Goal: Task Accomplishment & Management: Manage account settings

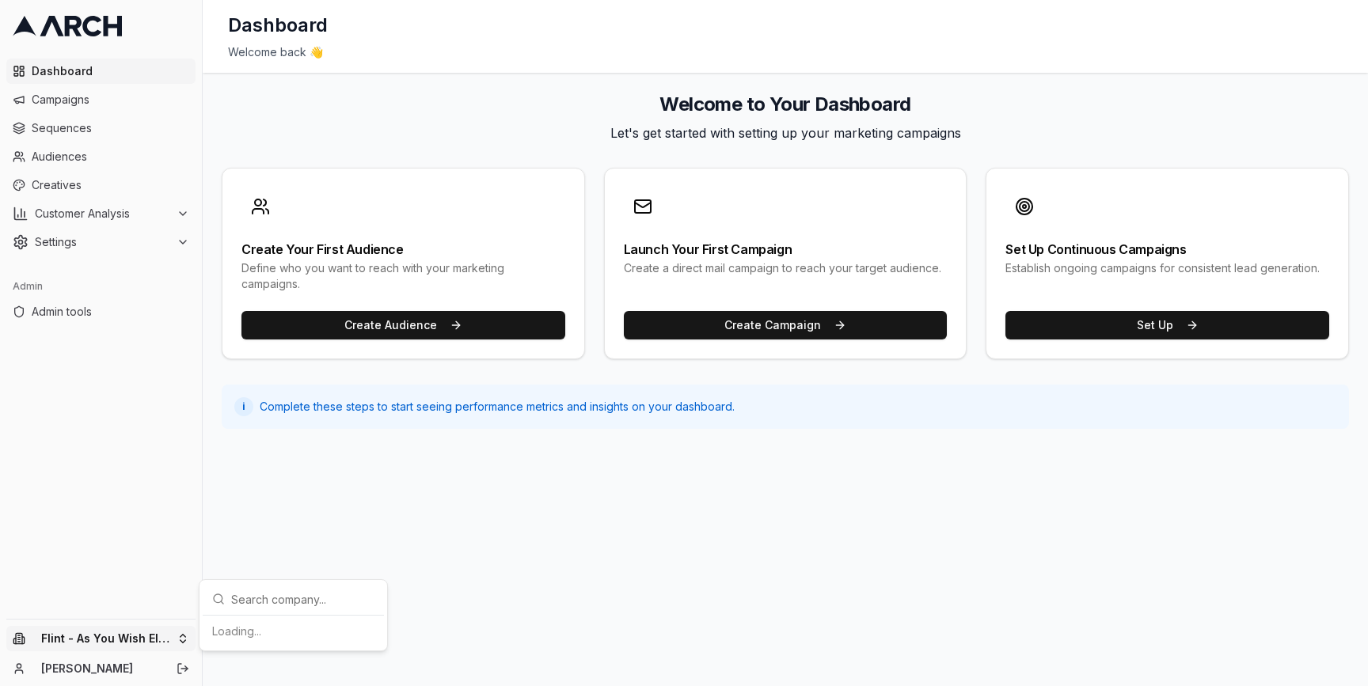
click at [169, 632] on html "Dashboard Campaigns Sequences Audiences Creatives Customer Analysis Settings Ad…" at bounding box center [684, 343] width 1368 height 686
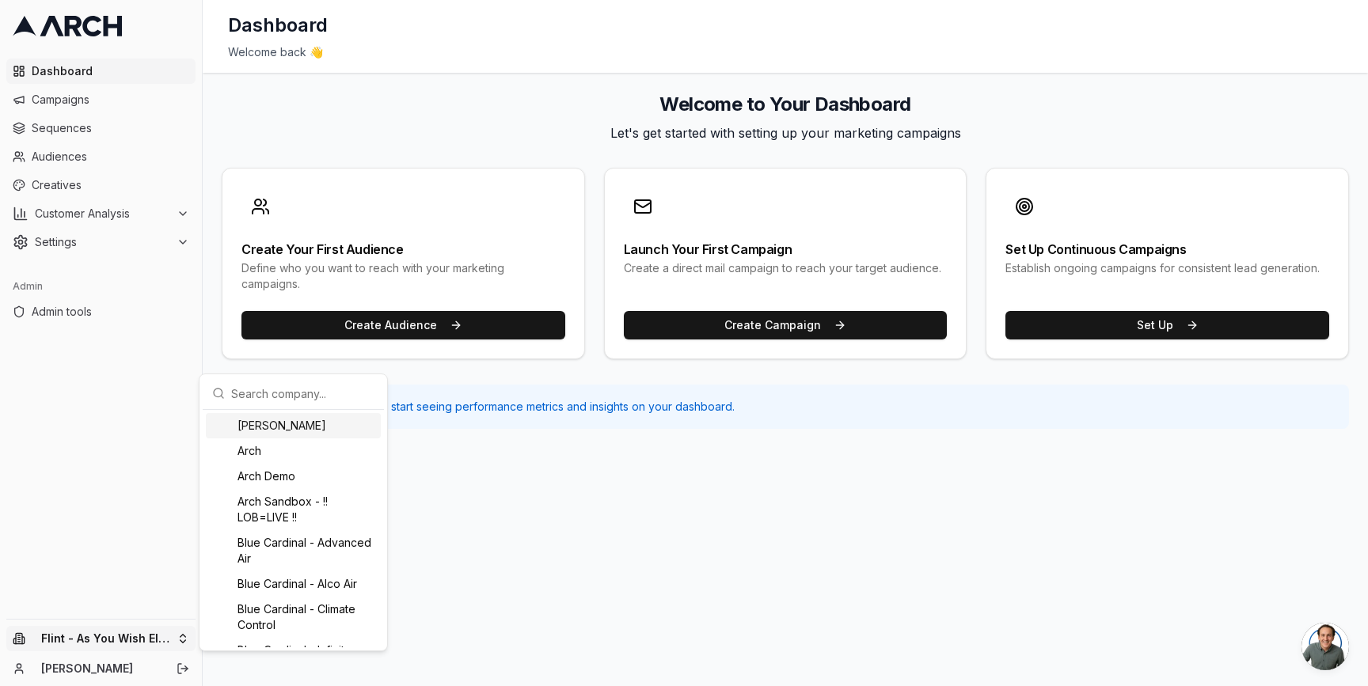
click at [242, 399] on input "text" at bounding box center [302, 394] width 143 height 32
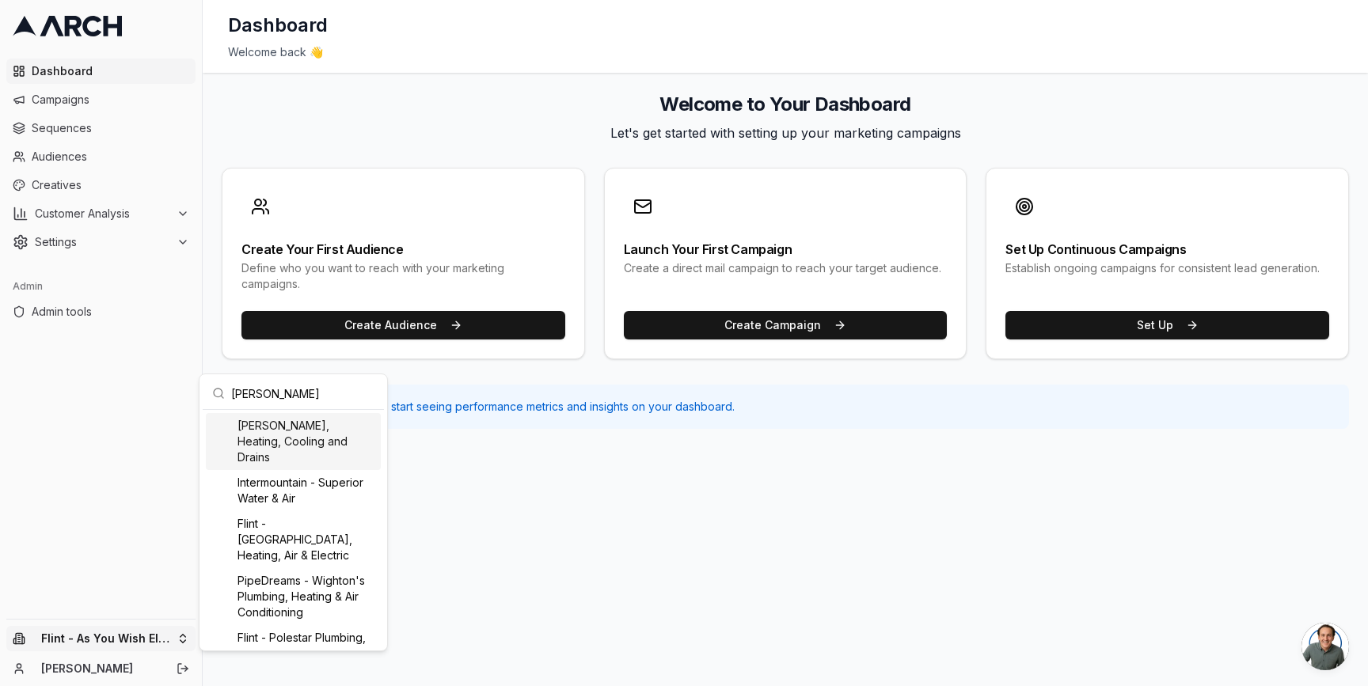
type input "peter"
click at [275, 420] on div "[PERSON_NAME], Heating, Cooling and Drains" at bounding box center [293, 441] width 175 height 57
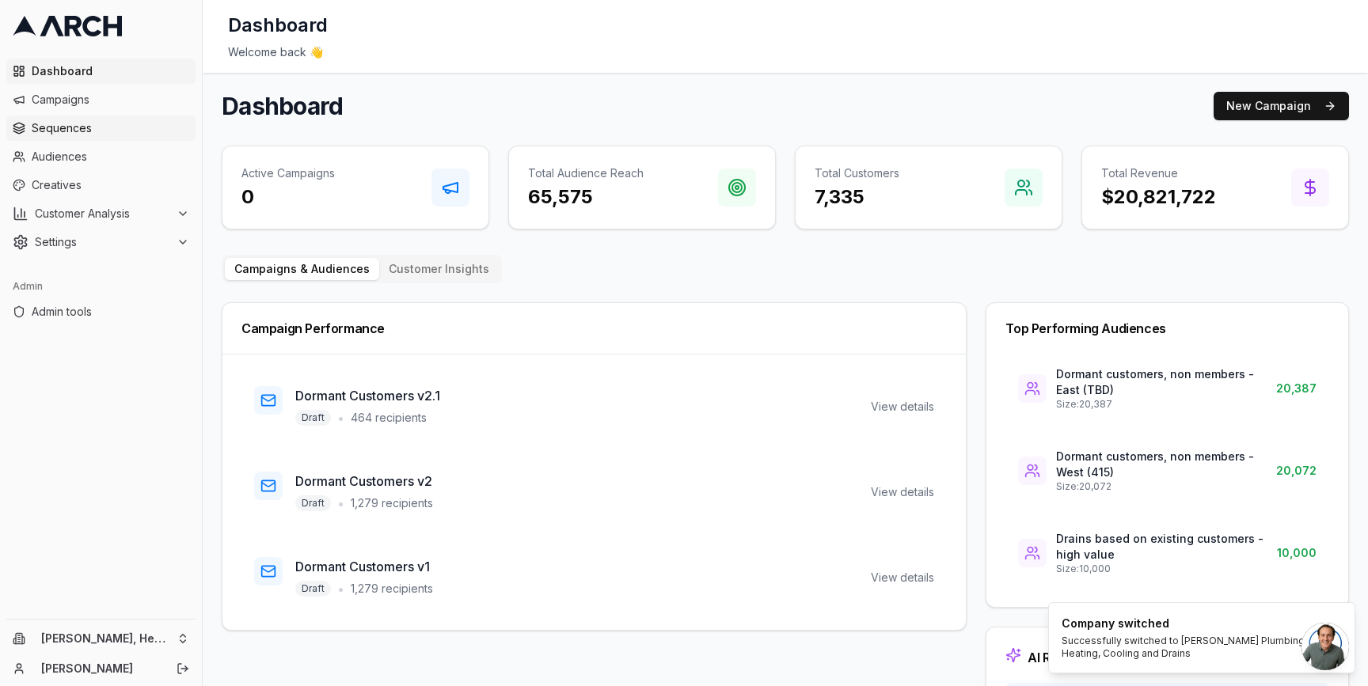
click at [109, 122] on span "Sequences" at bounding box center [111, 128] width 158 height 16
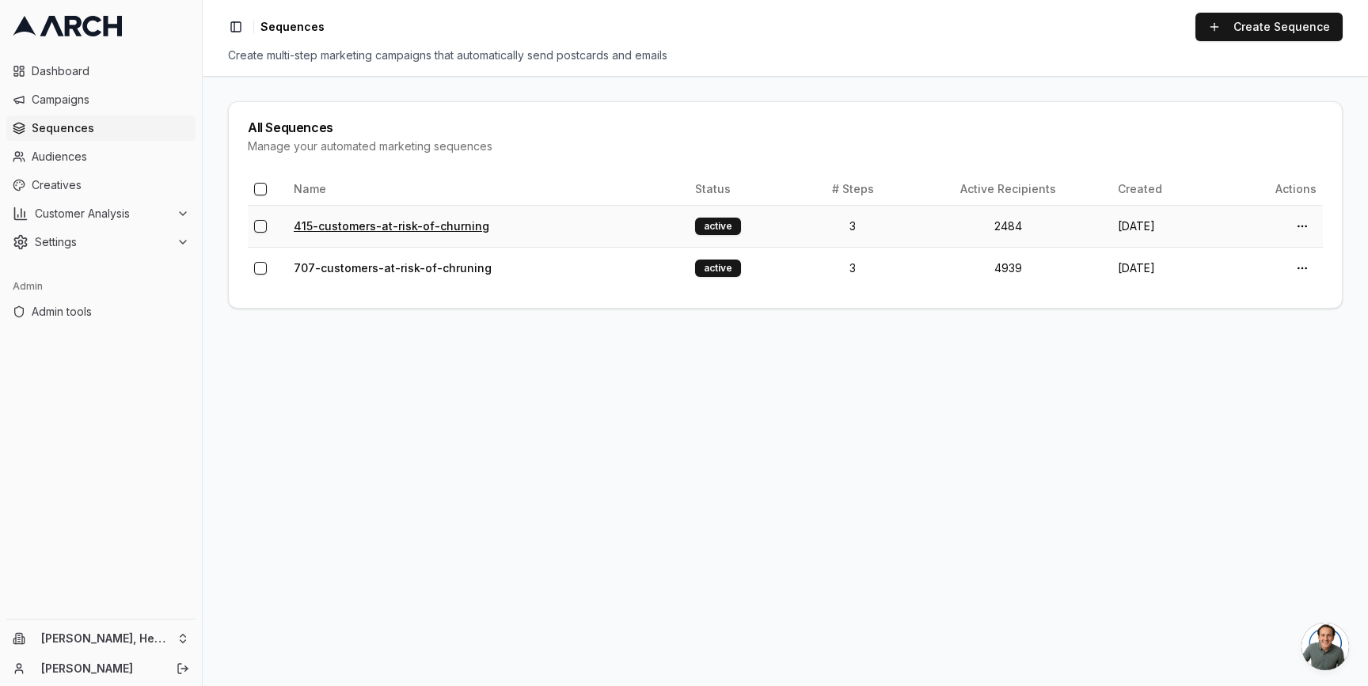
click at [411, 230] on link "415-customers-at-risk-of-churning" at bounding box center [392, 225] width 196 height 13
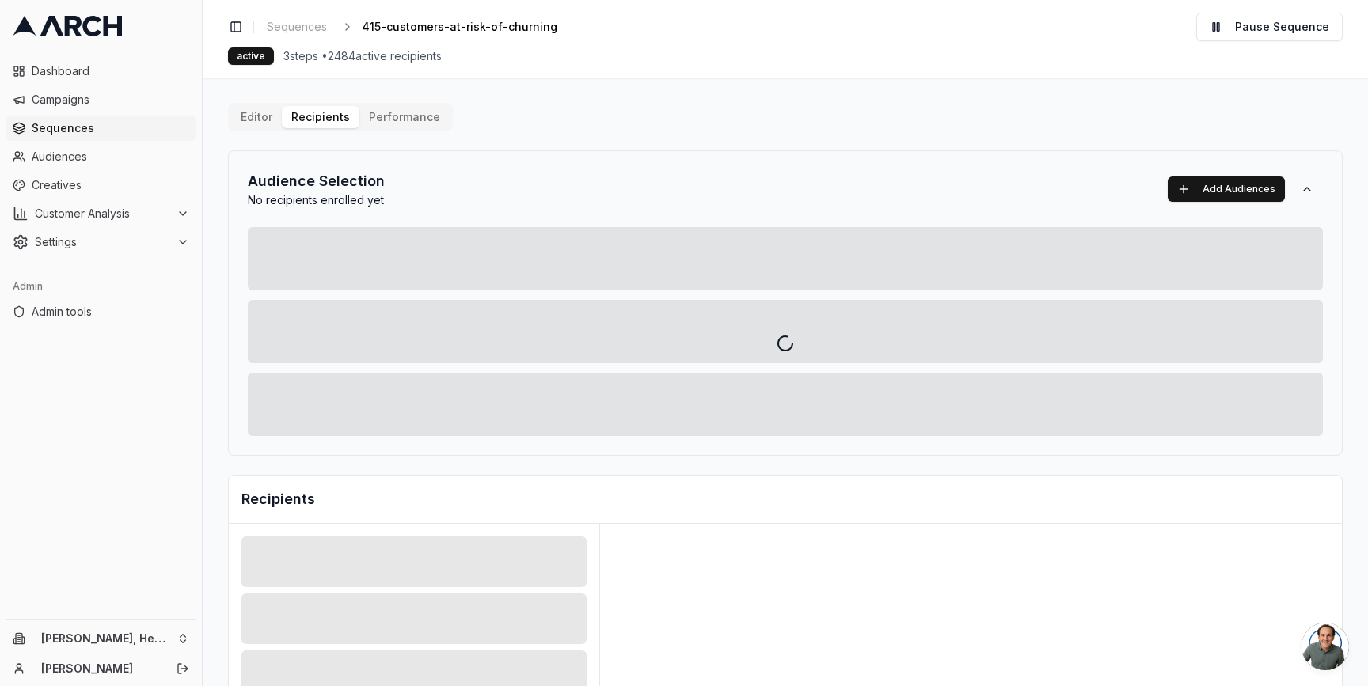
click at [290, 108] on div "Editor Recipients Performance Audience Selection No recipients enrolled yet Add…" at bounding box center [785, 551] width 1114 height 897
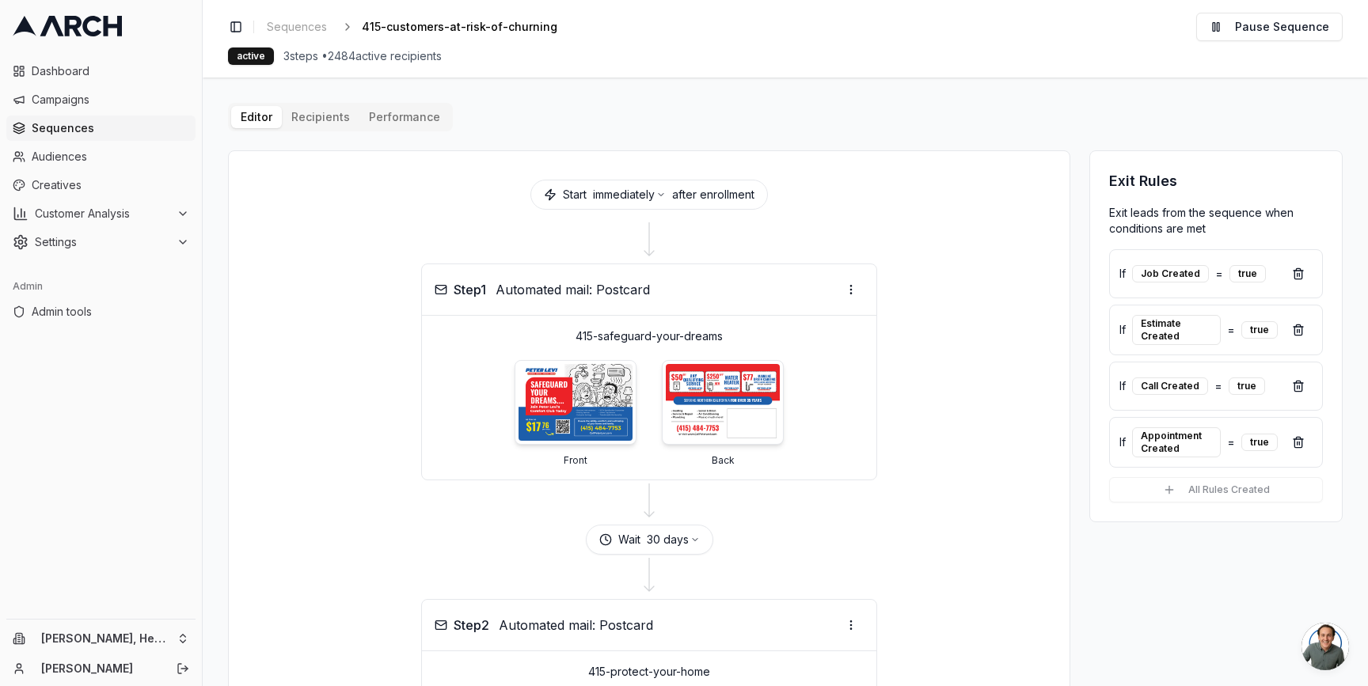
click at [262, 112] on button "Editor" at bounding box center [256, 117] width 51 height 22
click at [981, 47] on div "active 3 steps • 2484 active recipients" at bounding box center [785, 55] width 1114 height 17
click at [222, 192] on main "Editor Recipients Performance Start immediately after enrollment Step 1 Automat…" at bounding box center [785, 382] width 1165 height 609
click at [145, 124] on span "Sequences" at bounding box center [111, 128] width 158 height 16
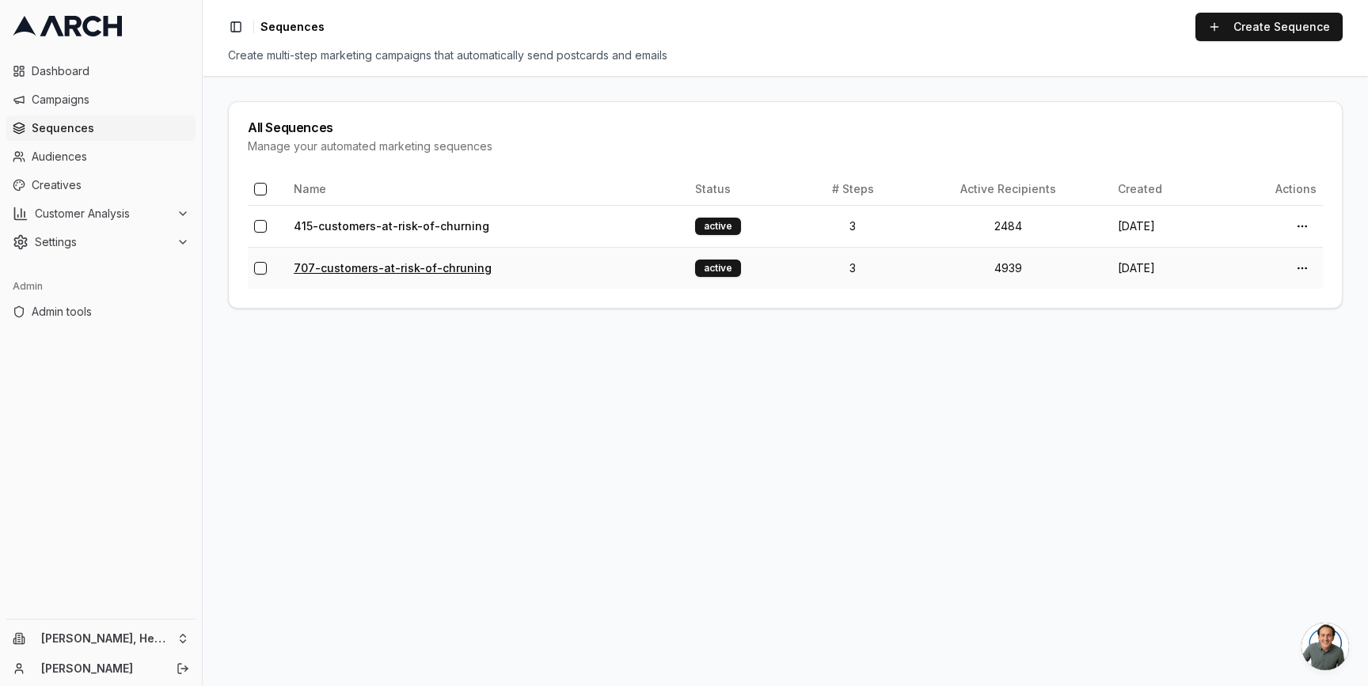
click at [419, 271] on link "707-customers-at-risk-of-chruning" at bounding box center [393, 267] width 198 height 13
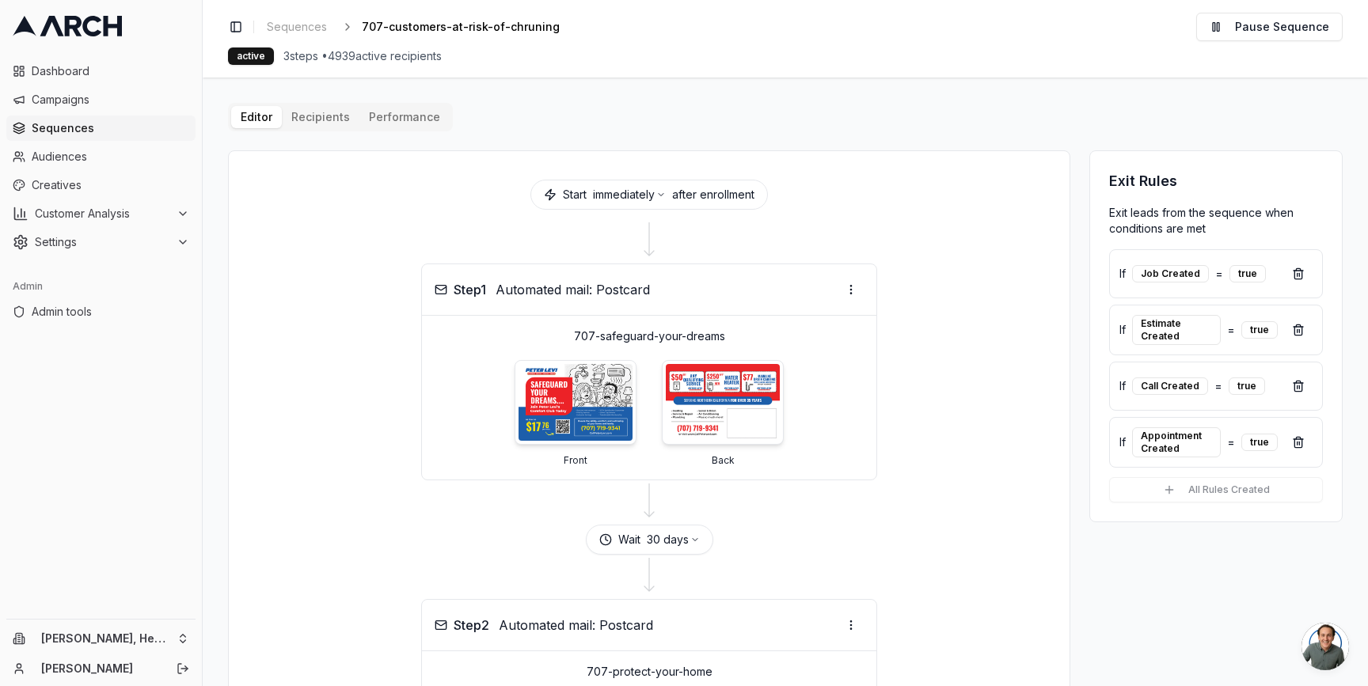
click at [320, 121] on div "Editor Recipients Performance Start immediately after enrollment Step 1 Automat…" at bounding box center [785, 650] width 1114 height 1094
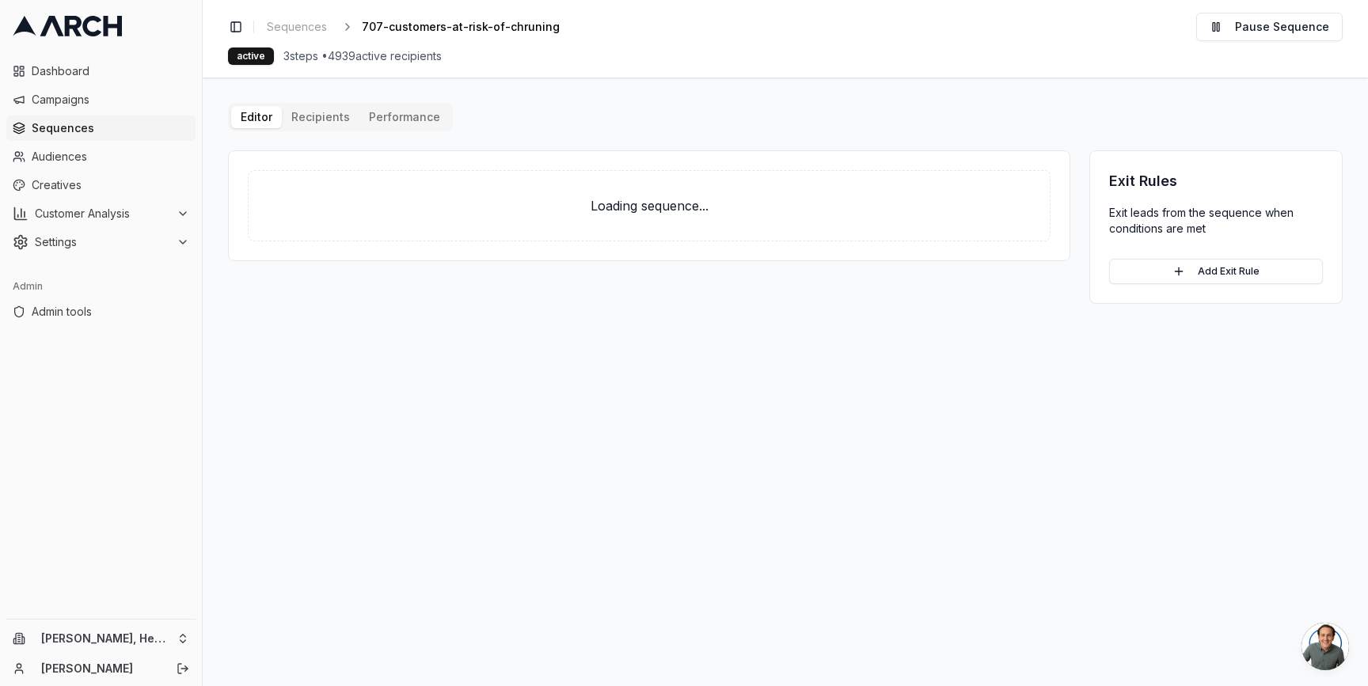
click at [249, 112] on button "Editor" at bounding box center [256, 117] width 51 height 22
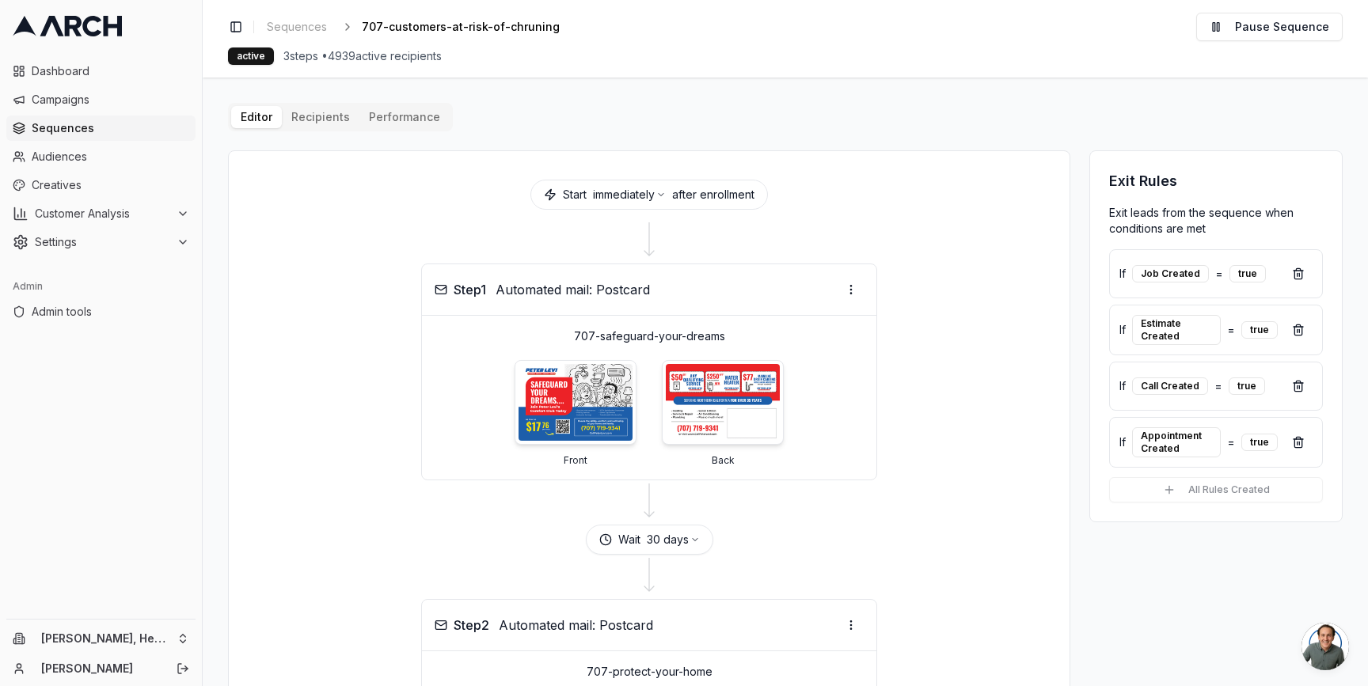
click at [116, 137] on link "Sequences" at bounding box center [100, 128] width 189 height 25
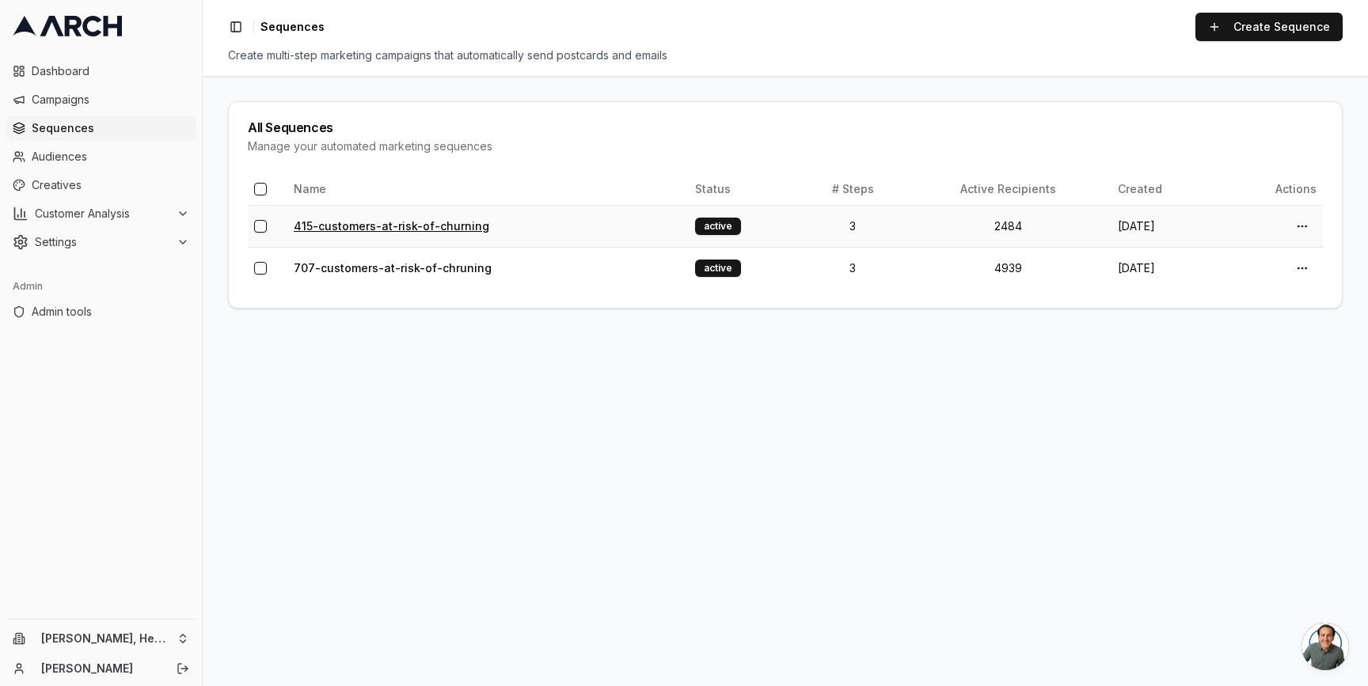
click at [336, 226] on link "415-customers-at-risk-of-churning" at bounding box center [392, 225] width 196 height 13
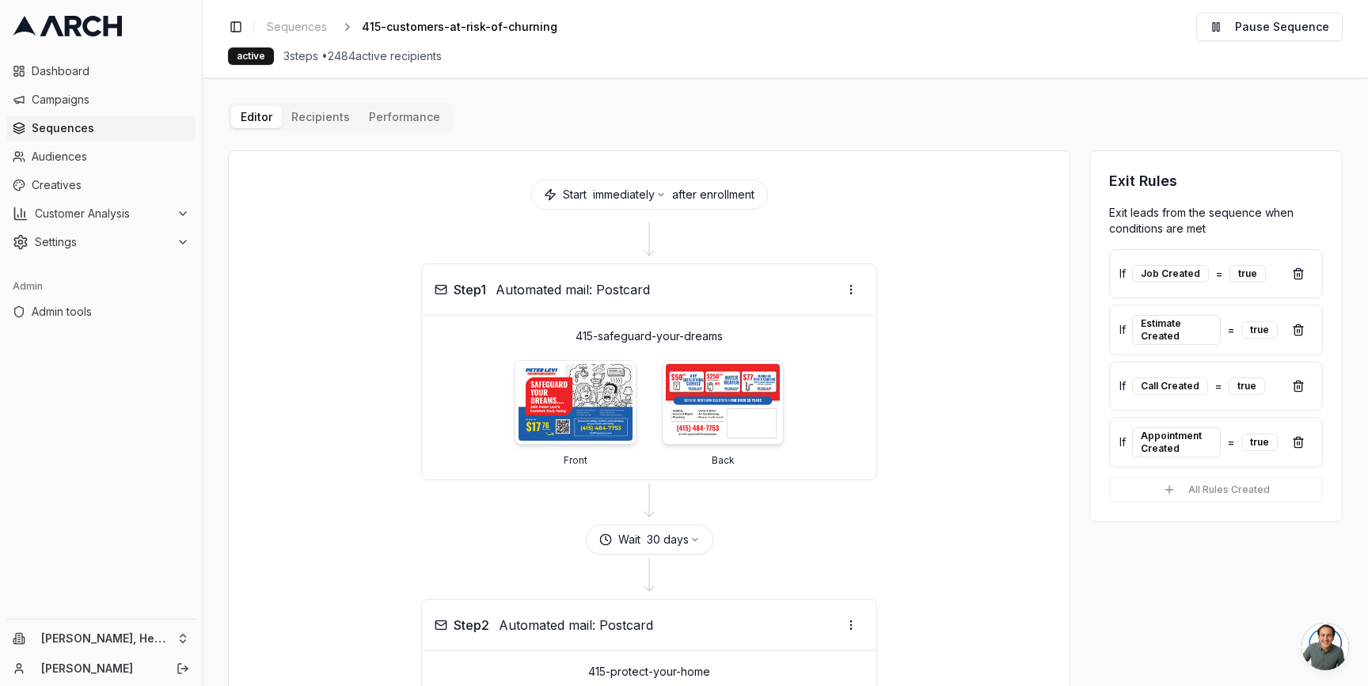
click at [218, 93] on main "Editor Recipients Performance Start immediately after enrollment Step 1 Automat…" at bounding box center [785, 382] width 1165 height 609
click at [81, 131] on span "Sequences" at bounding box center [111, 128] width 158 height 16
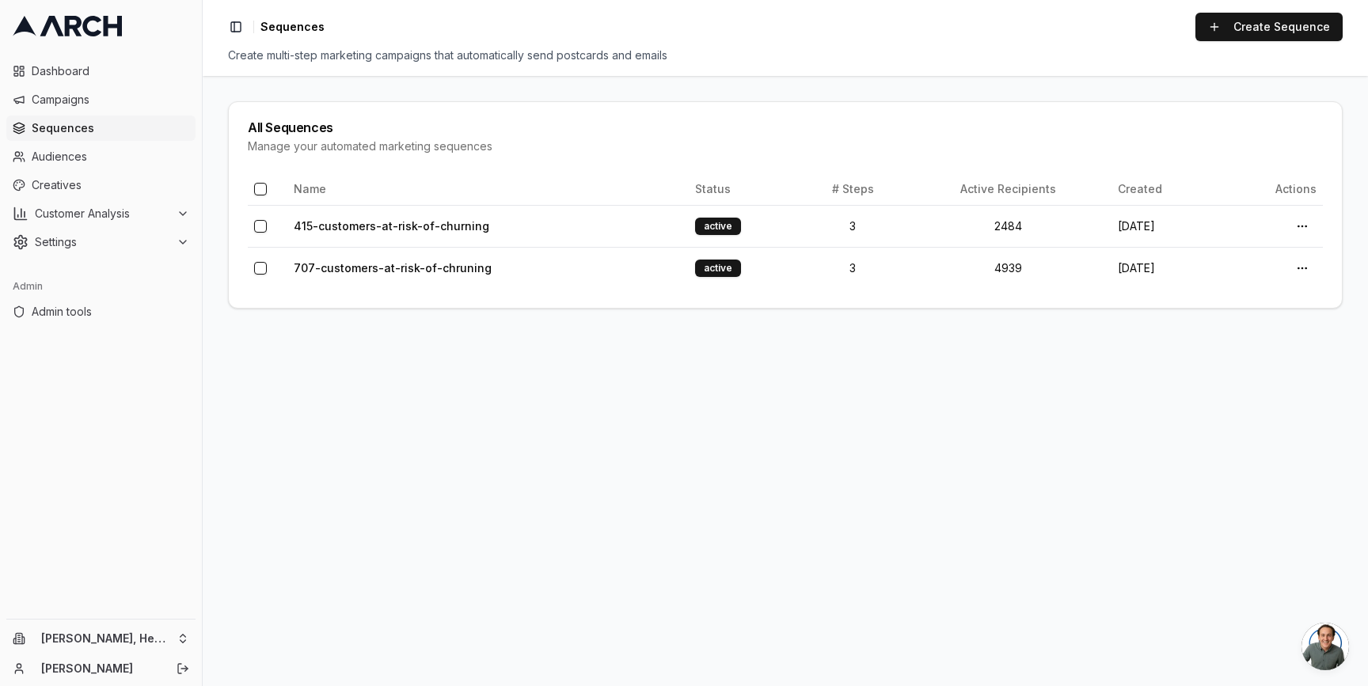
click at [214, 164] on main "All Sequences Manage your automated marketing sequences Name Status # Steps Act…" at bounding box center [785, 381] width 1165 height 610
click at [339, 268] on link "707-customers-at-risk-of-chruning" at bounding box center [393, 267] width 198 height 13
drag, startPoint x: 516, startPoint y: 224, endPoint x: 317, endPoint y: 227, distance: 198.7
click at [317, 227] on td "415-customers-at-risk-of-churning" at bounding box center [487, 226] width 401 height 42
click at [351, 266] on link "707-customers-at-risk-of-chruning" at bounding box center [393, 267] width 198 height 13
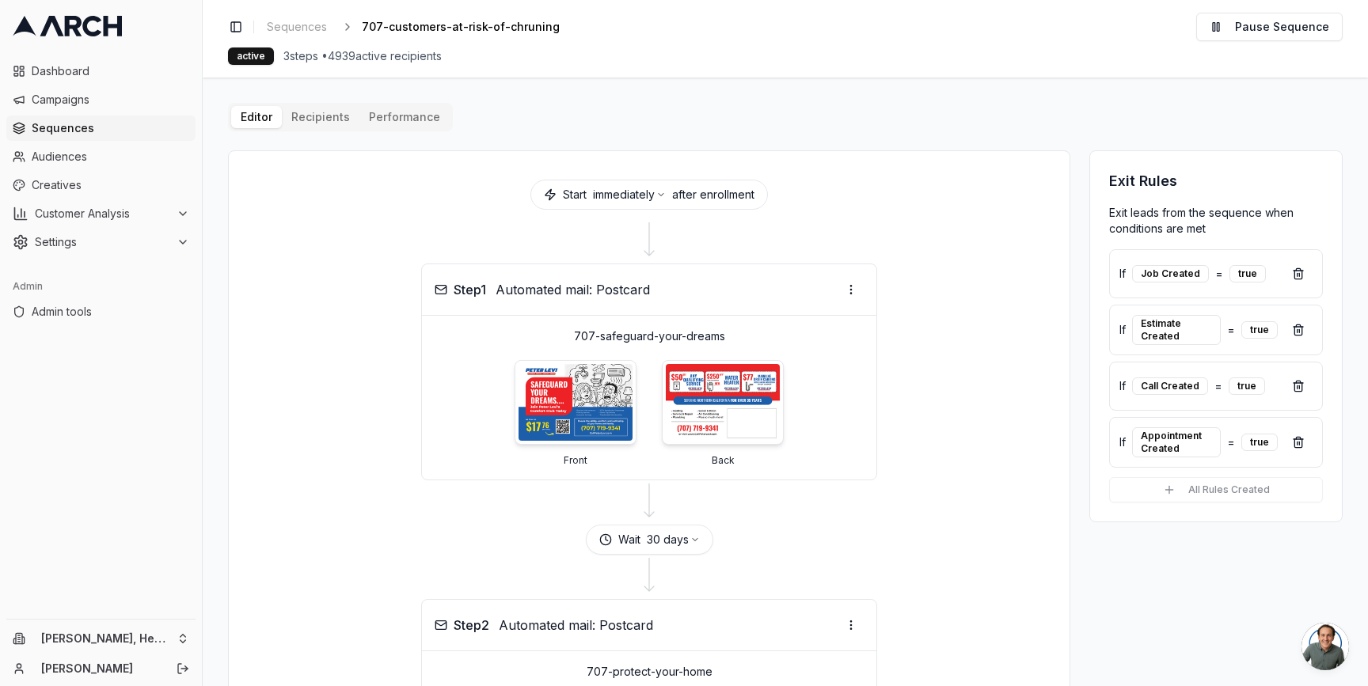
click at [343, 59] on span "3 steps • 4939 active recipients" at bounding box center [362, 56] width 158 height 16
click at [350, 165] on div "Start immediately after enrollment Step 1 Automated mail: Postcard 707-safeguar…" at bounding box center [649, 673] width 842 height 1046
click at [314, 110] on div "Editor Recipients Performance Start immediately after enrollment Step 1 Automat…" at bounding box center [785, 650] width 1114 height 1094
click at [308, 110] on button "Recipients" at bounding box center [321, 117] width 78 height 22
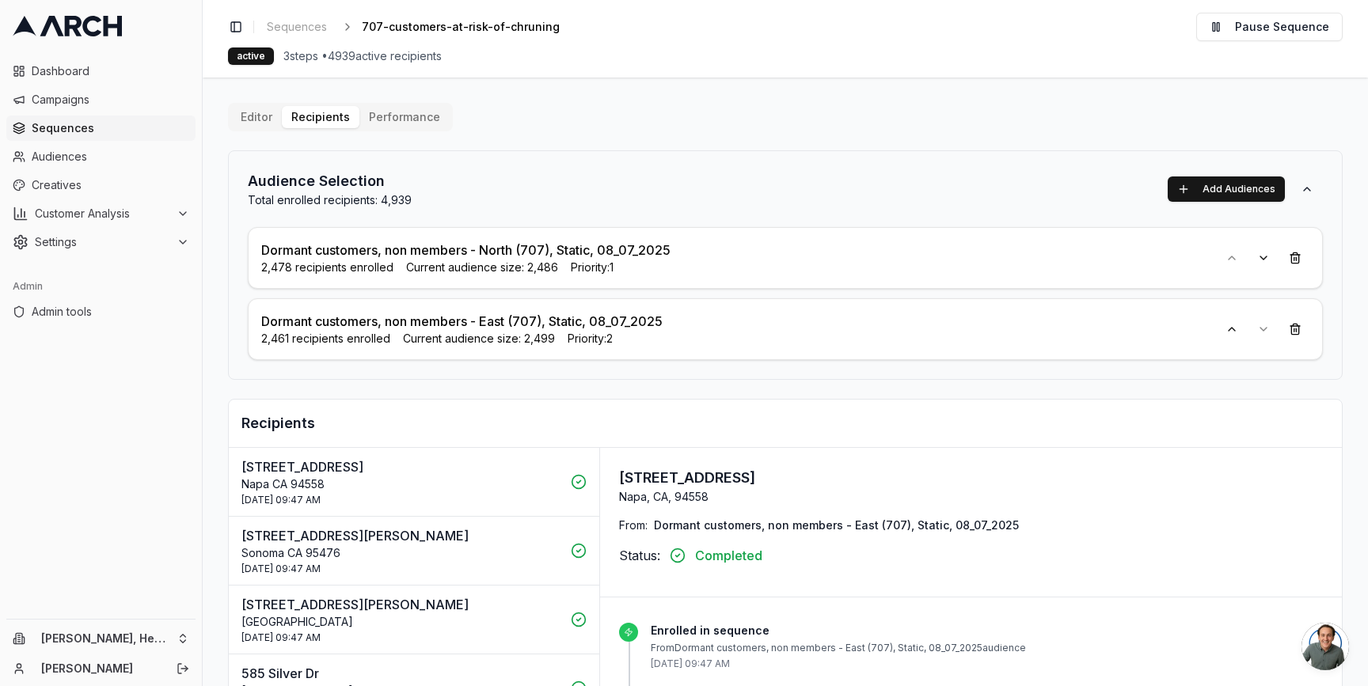
click at [218, 272] on main "Editor Recipients Performance Audience Selection Total enrolled recipients: 4,9…" at bounding box center [785, 382] width 1165 height 609
click at [303, 326] on p "Dormant customers, non members - East (707), Static, 08_07_2025" at bounding box center [461, 321] width 401 height 19
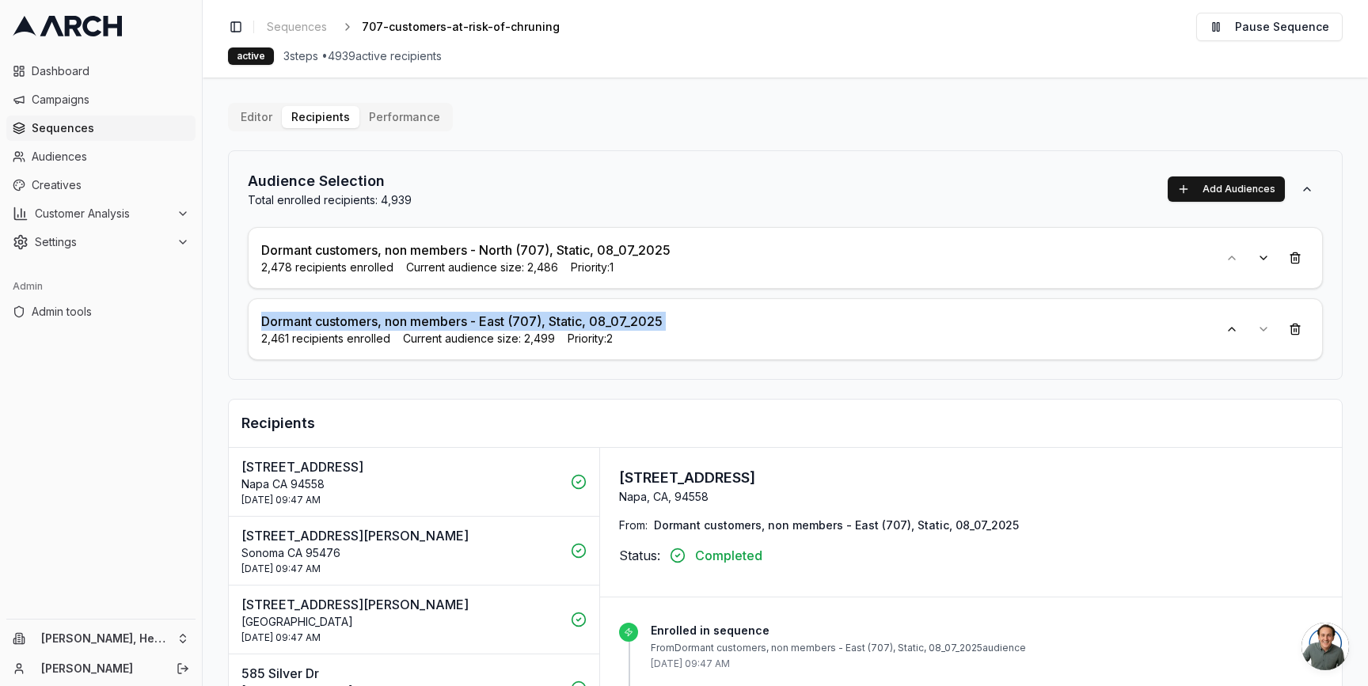
click at [303, 326] on p "Dormant customers, non members - East (707), Static, 08_07_2025" at bounding box center [461, 321] width 401 height 19
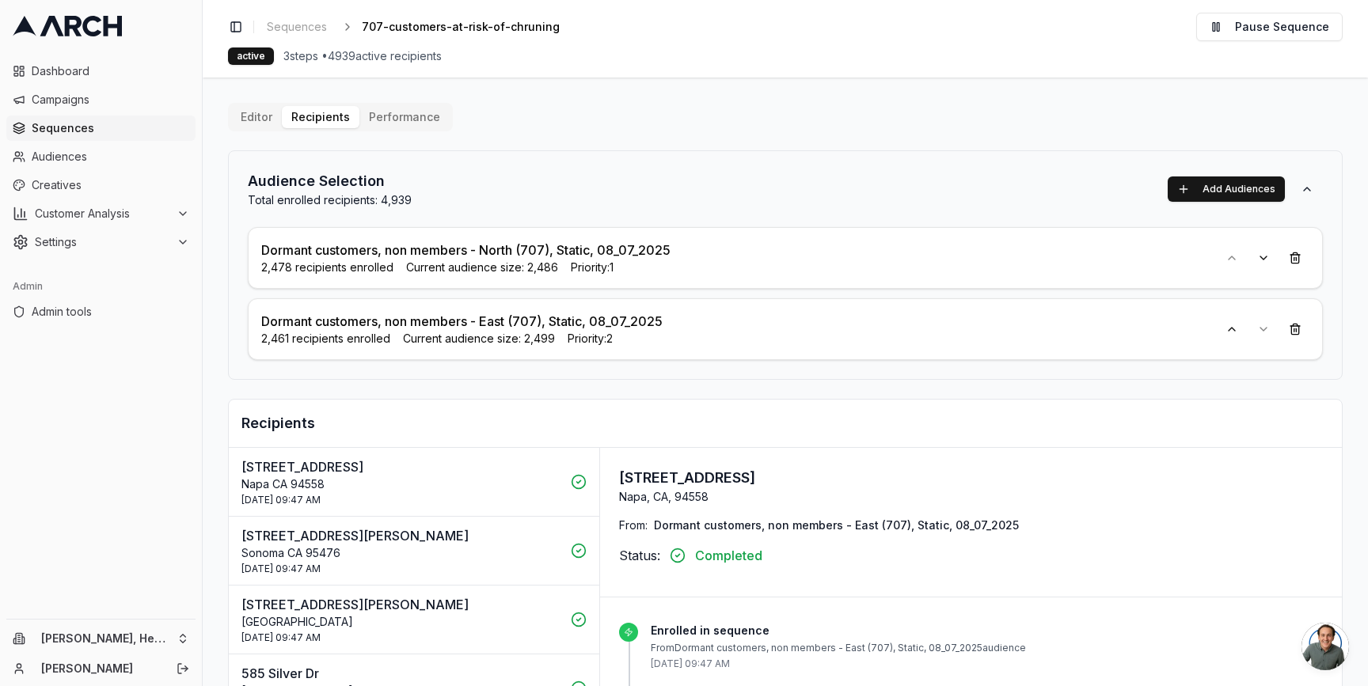
click at [336, 344] on span "2,461 recipients enrolled" at bounding box center [325, 339] width 129 height 16
click at [344, 345] on span "2,461 recipients enrolled" at bounding box center [325, 339] width 129 height 16
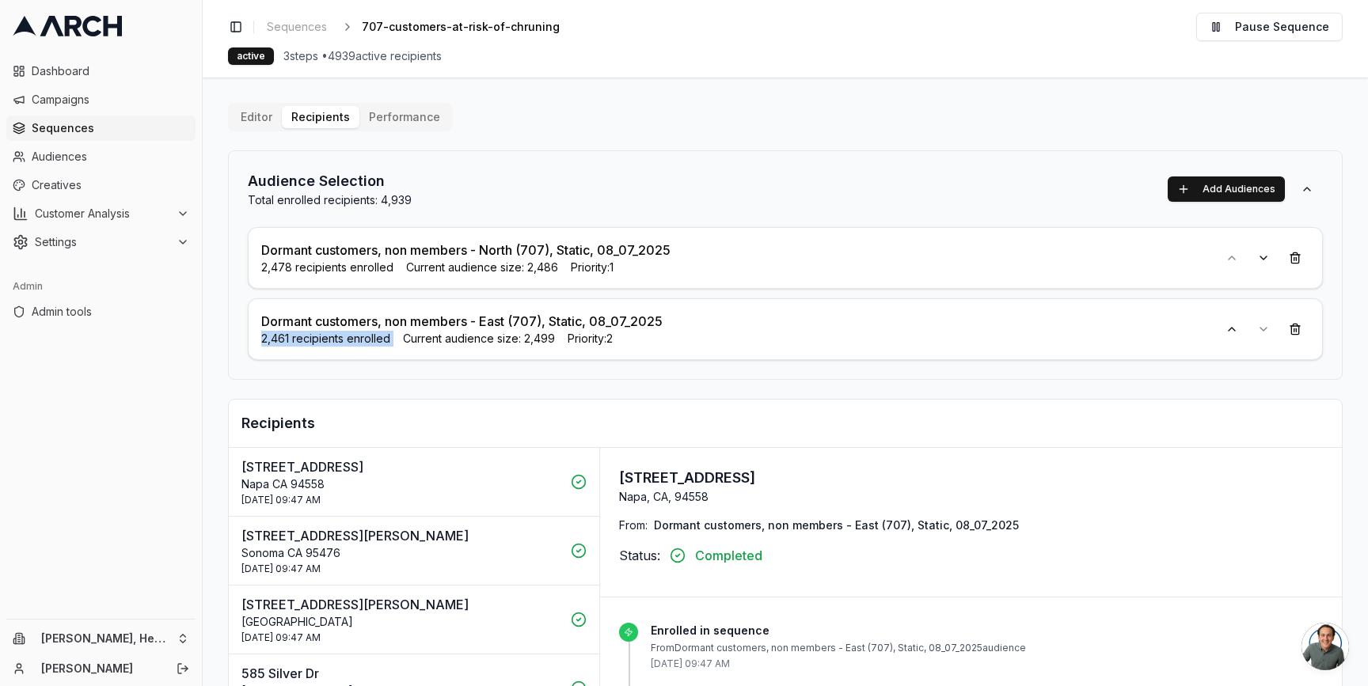
click at [344, 345] on span "2,461 recipients enrolled" at bounding box center [325, 339] width 129 height 16
click at [340, 347] on div "Dormant customers, non members - East (707), Static, 08_07_2025 2,461 recipient…" at bounding box center [785, 329] width 1075 height 62
click at [224, 306] on main "Editor Recipients Performance Audience Selection Total enrolled recipients: 4,9…" at bounding box center [785, 382] width 1165 height 609
click at [210, 161] on main "Editor Recipients Performance Audience Selection Total enrolled recipients: 4,9…" at bounding box center [785, 382] width 1165 height 609
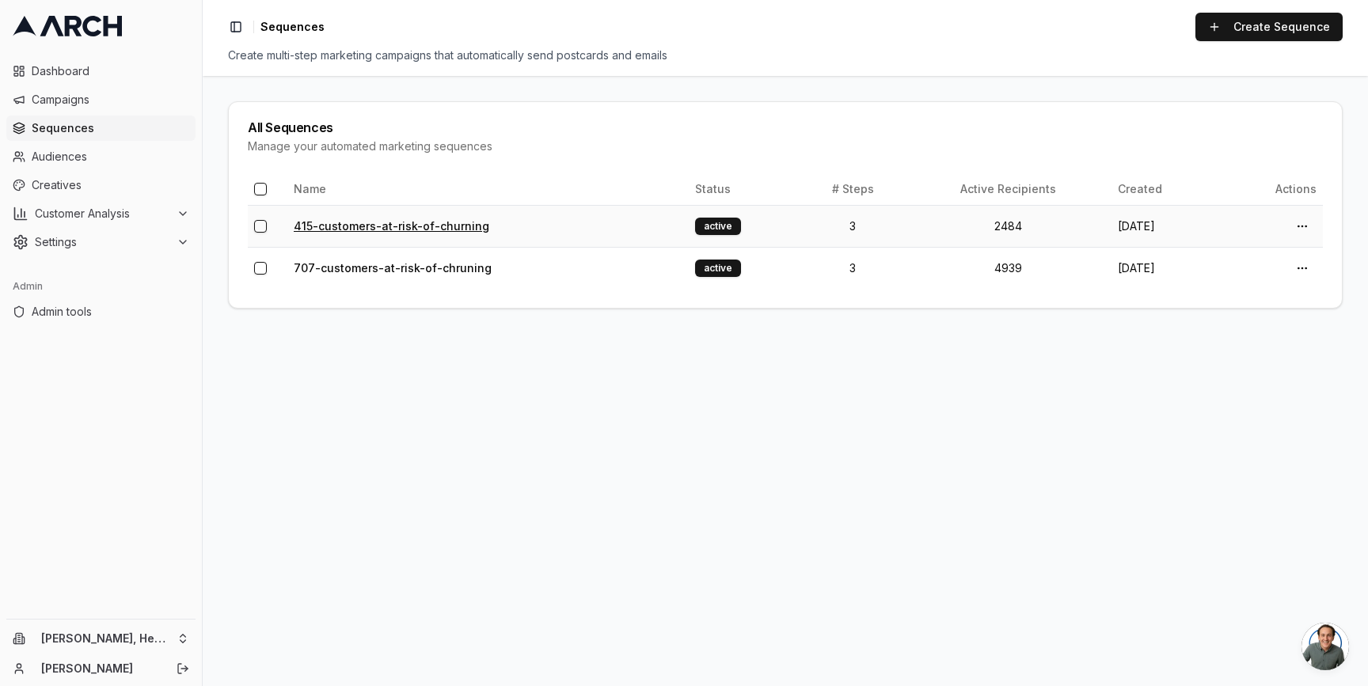
click at [393, 232] on link "415-customers-at-risk-of-churning" at bounding box center [392, 225] width 196 height 13
click at [336, 270] on link "707-customers-at-risk-of-chruning" at bounding box center [393, 267] width 198 height 13
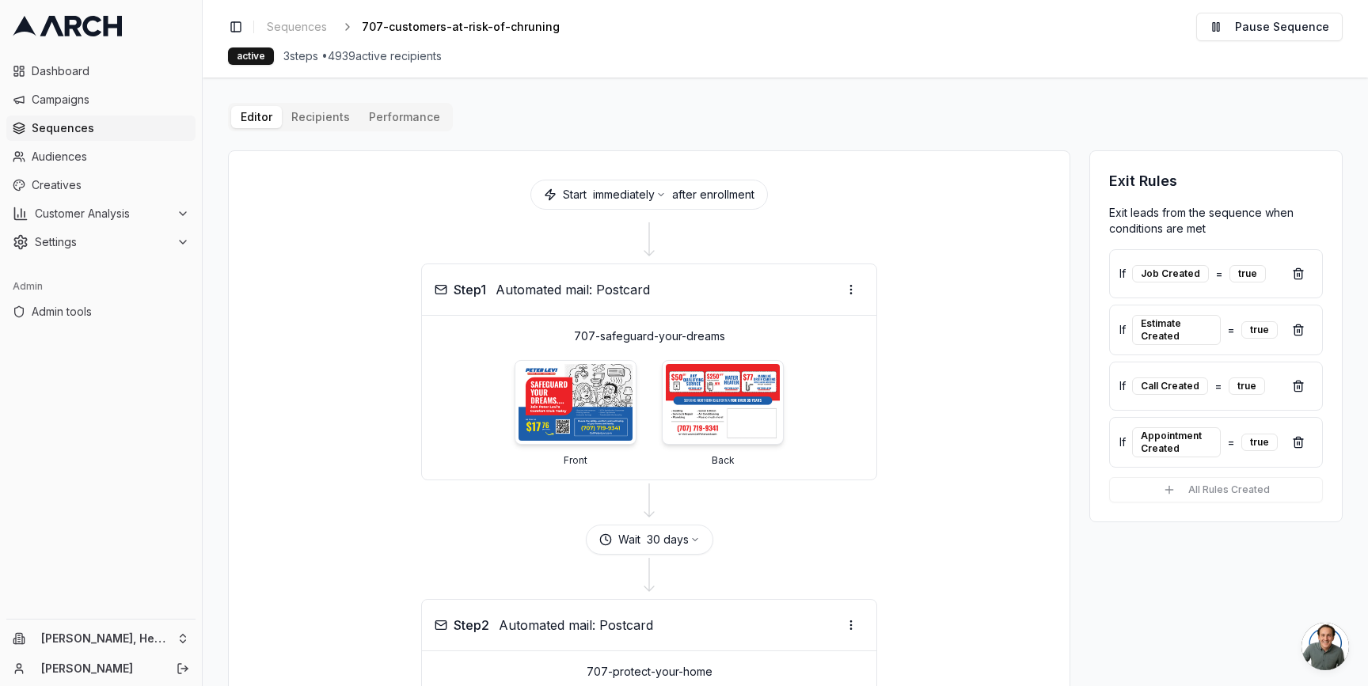
drag, startPoint x: 335, startPoint y: 57, endPoint x: 453, endPoint y: 57, distance: 117.9
click at [453, 57] on div "active 3 steps • 4939 active recipients" at bounding box center [785, 55] width 1114 height 17
copy span "4939 active recipients"
click at [324, 108] on div "Editor Recipients Performance Start immediately after enrollment Step 1 Automat…" at bounding box center [785, 650] width 1114 height 1094
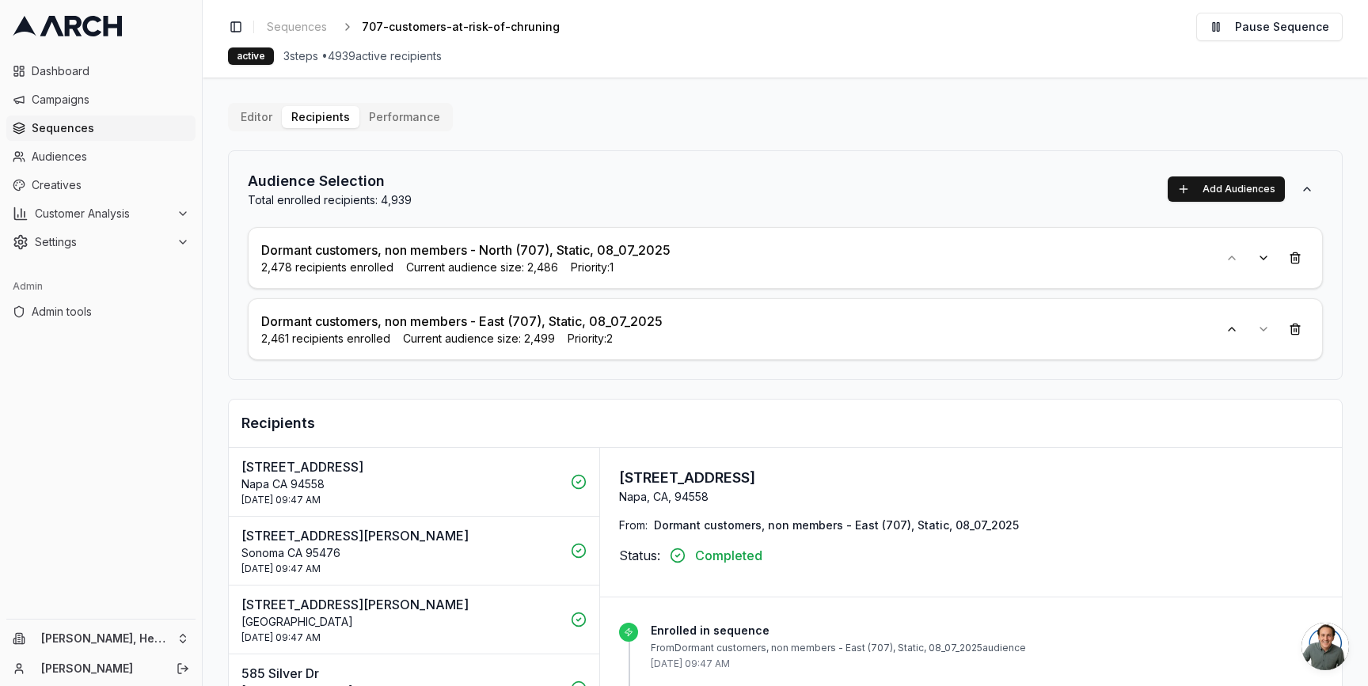
click at [543, 268] on span "Current audience size: 2,486" at bounding box center [482, 268] width 152 height 16
click at [537, 336] on span "Current audience size: 2,499" at bounding box center [479, 339] width 152 height 16
click at [537, 357] on div "Dormant customers, non members - East (707), Static, 08_07_2025 2,461 recipient…" at bounding box center [785, 329] width 1075 height 62
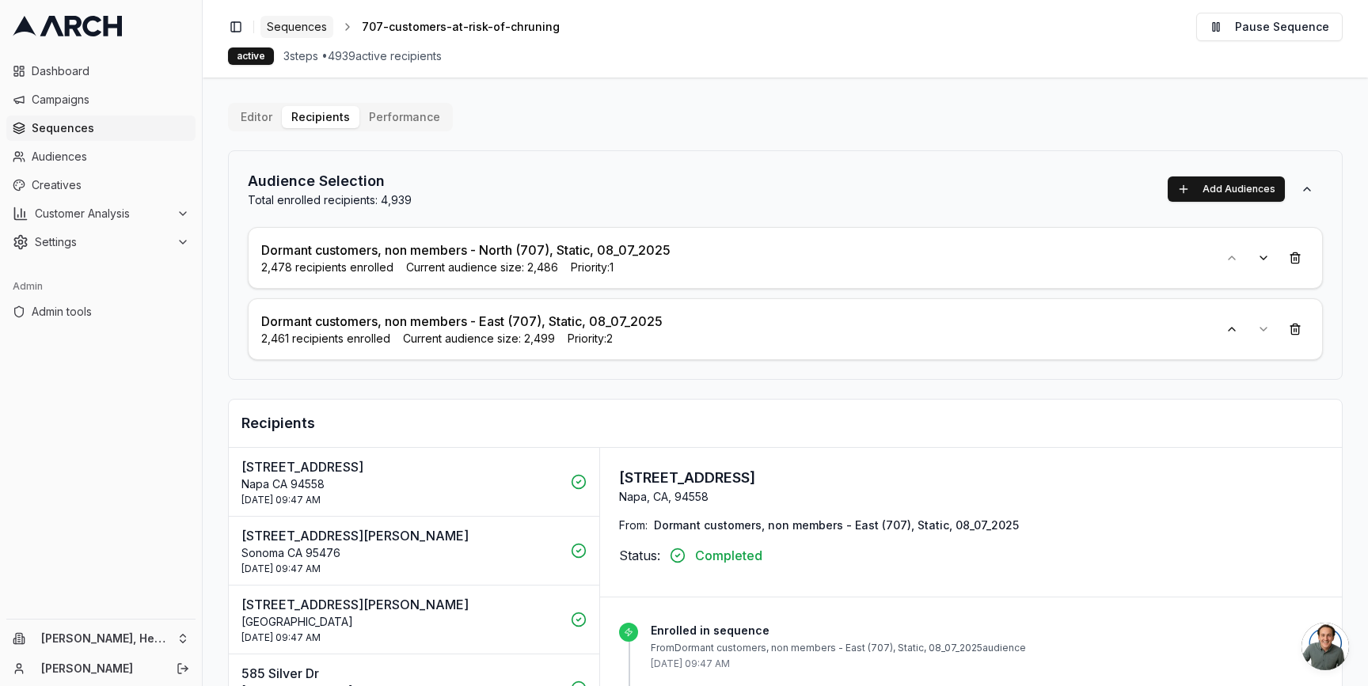
click at [298, 28] on span "Sequences" at bounding box center [297, 27] width 60 height 16
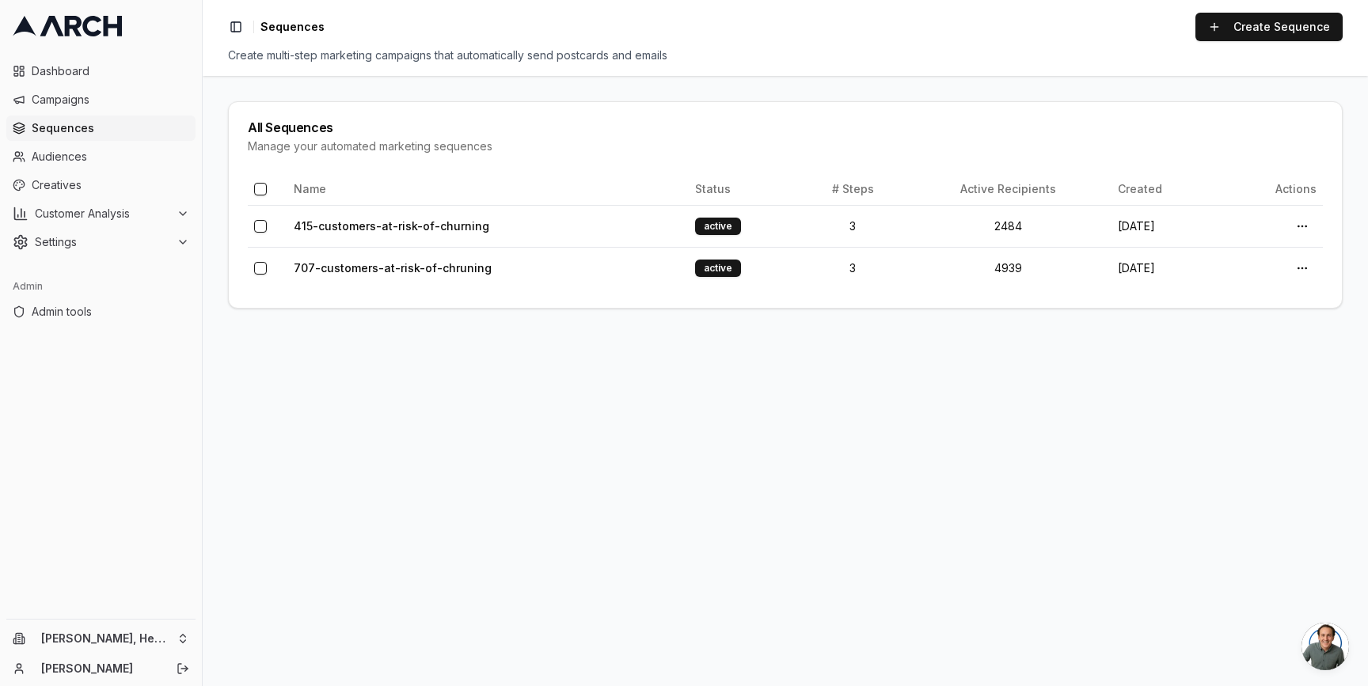
click at [383, 413] on main "All Sequences Manage your automated marketing sequences Name Status # Steps Act…" at bounding box center [785, 381] width 1165 height 610
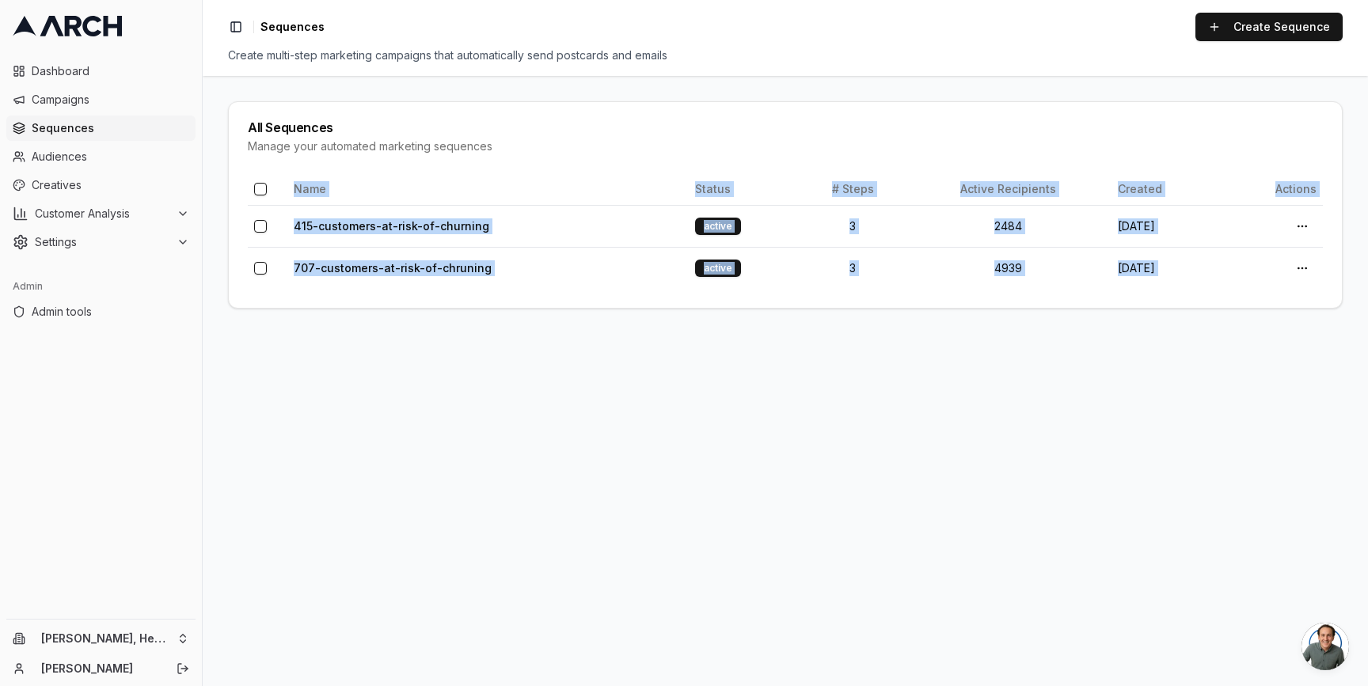
click at [383, 413] on main "All Sequences Manage your automated marketing sequences Name Status # Steps Act…" at bounding box center [785, 381] width 1165 height 610
click at [354, 392] on main "All Sequences Manage your automated marketing sequences Name Status # Steps Act…" at bounding box center [785, 381] width 1165 height 610
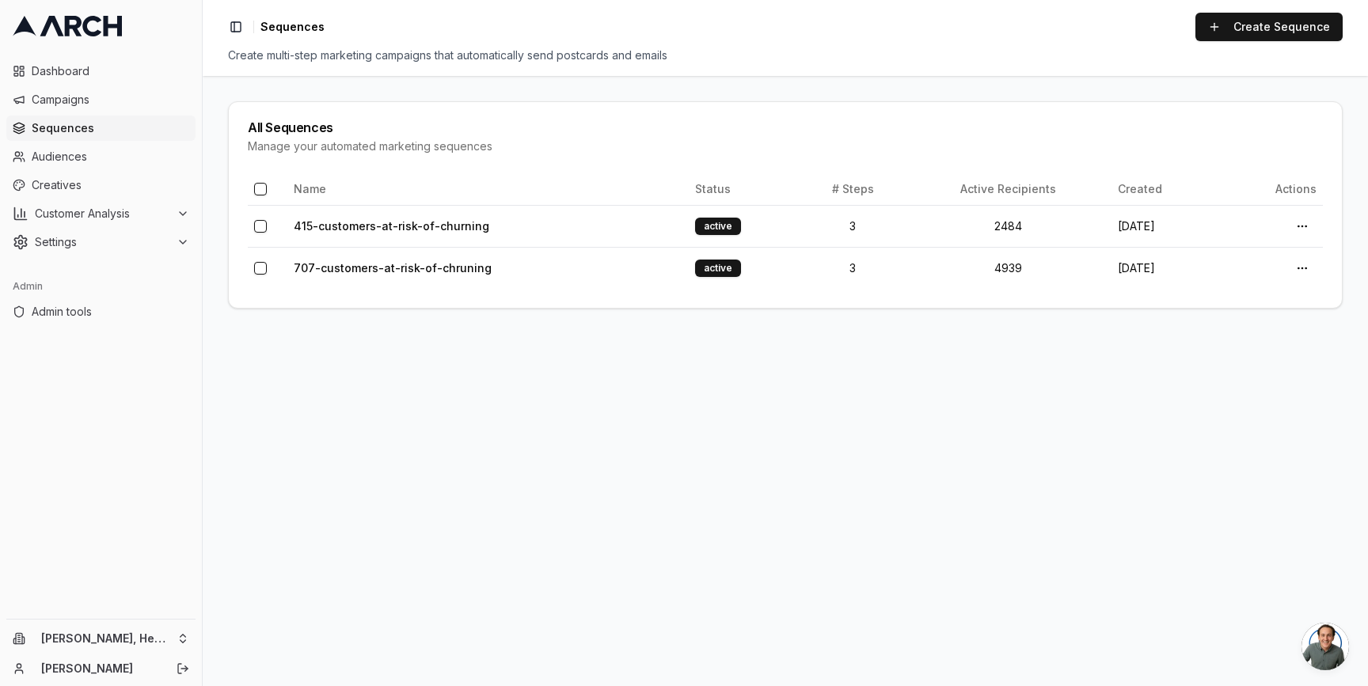
click at [218, 94] on main "All Sequences Manage your automated marketing sequences Name Status # Steps Act…" at bounding box center [785, 381] width 1165 height 610
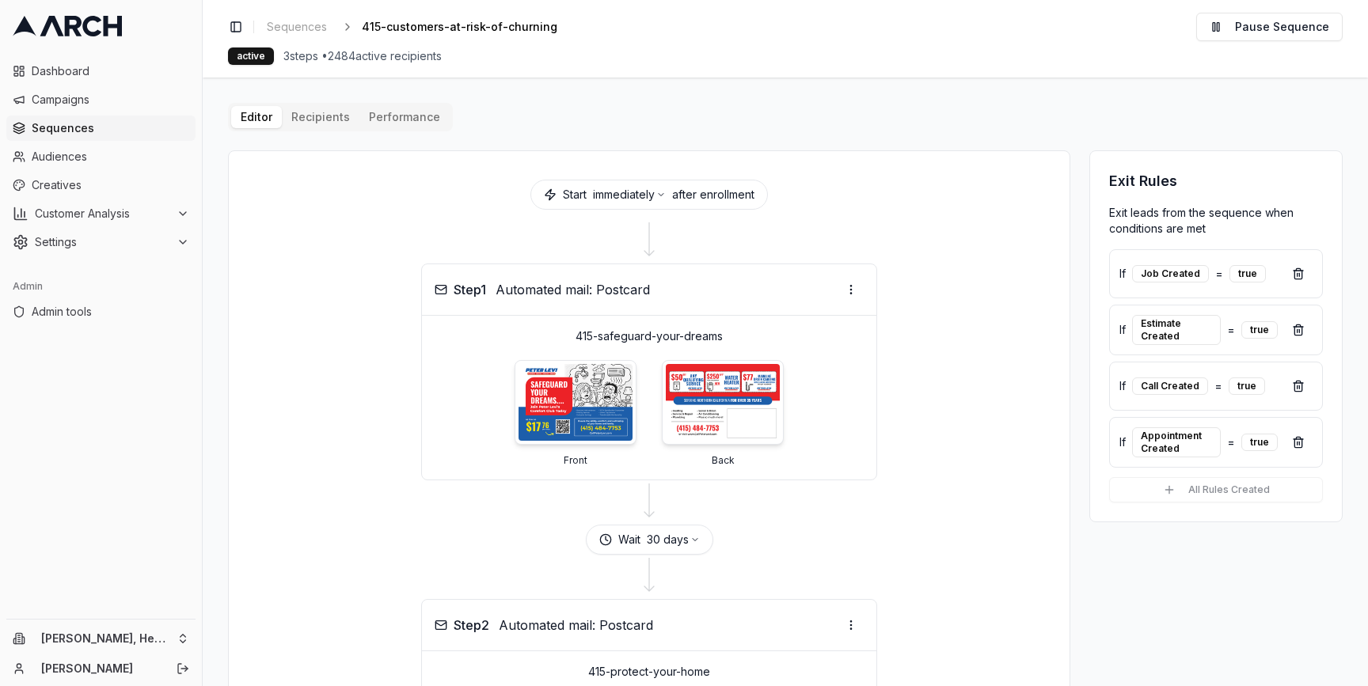
click at [311, 126] on div "Editor Recipients Performance Start immediately after enrollment Step 1 Automat…" at bounding box center [785, 650] width 1114 height 1094
